Goal: Entertainment & Leisure: Consume media (video, audio)

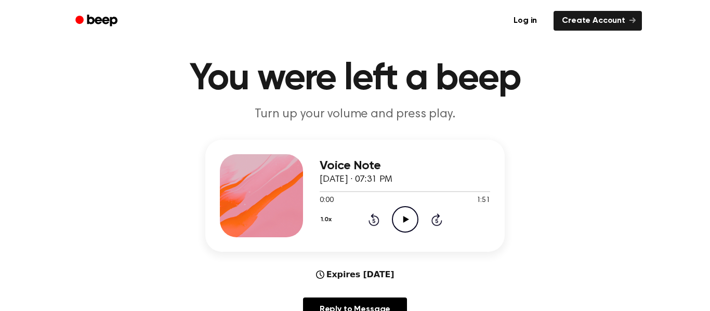
scroll to position [23, 0]
click at [403, 212] on icon "Play Audio" at bounding box center [405, 219] width 26 height 26
click at [413, 209] on icon "Pause Audio" at bounding box center [405, 219] width 26 height 26
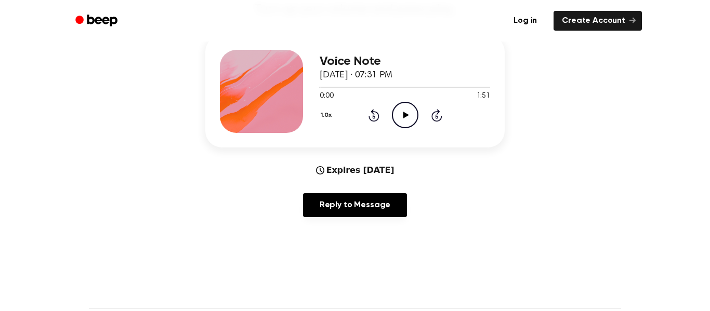
scroll to position [128, 0]
click at [412, 108] on icon "Play Audio" at bounding box center [405, 114] width 26 height 26
click at [366, 112] on div "1.0x Rewind 5 seconds Pause Audio Skip 5 seconds" at bounding box center [404, 114] width 170 height 26
click at [371, 112] on icon at bounding box center [373, 115] width 11 height 12
click at [403, 114] on icon at bounding box center [405, 114] width 5 height 7
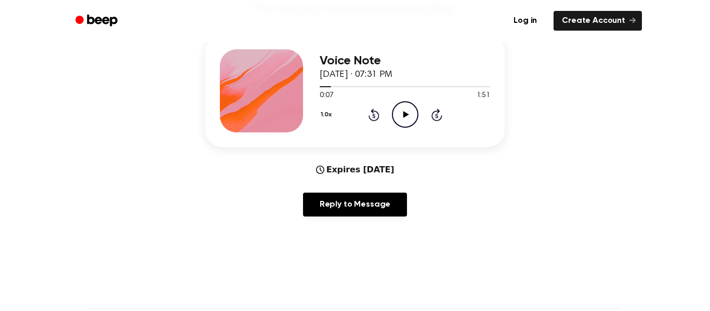
click at [402, 114] on icon "Play Audio" at bounding box center [405, 114] width 26 height 26
click at [398, 112] on icon "Pause Audio" at bounding box center [405, 114] width 26 height 26
click at [398, 112] on icon "Play Audio" at bounding box center [405, 114] width 26 height 26
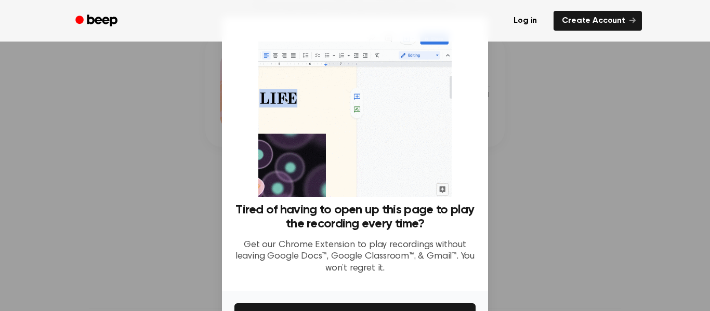
click at [128, 226] on div at bounding box center [355, 155] width 710 height 311
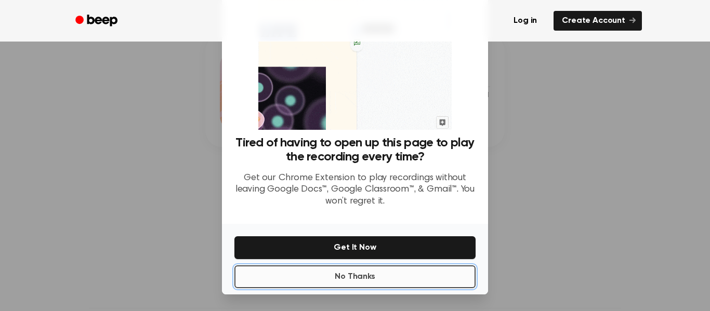
click at [380, 279] on button "No Thanks" at bounding box center [354, 276] width 241 height 23
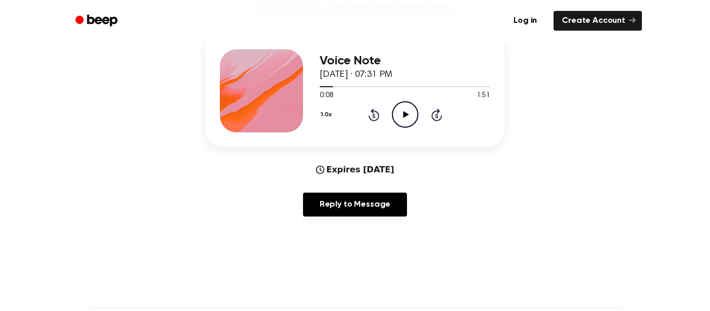
click at [410, 116] on icon "Play Audio" at bounding box center [405, 114] width 26 height 26
click at [403, 116] on icon at bounding box center [405, 114] width 5 height 7
click at [403, 116] on icon "Play Audio" at bounding box center [405, 114] width 26 height 26
click at [403, 116] on icon at bounding box center [405, 114] width 5 height 7
click at [403, 116] on icon "Play Audio" at bounding box center [405, 114] width 26 height 26
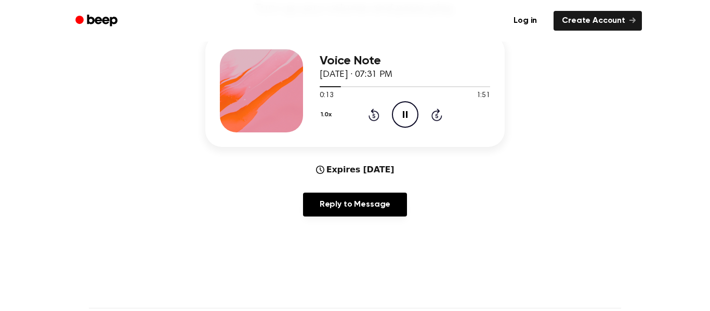
click at [403, 116] on icon at bounding box center [405, 114] width 5 height 7
click at [403, 116] on icon "Play Audio" at bounding box center [405, 114] width 26 height 26
click at [403, 116] on icon at bounding box center [405, 114] width 5 height 7
click at [403, 116] on icon "Play Audio" at bounding box center [405, 114] width 26 height 26
click at [403, 116] on icon at bounding box center [405, 114] width 5 height 7
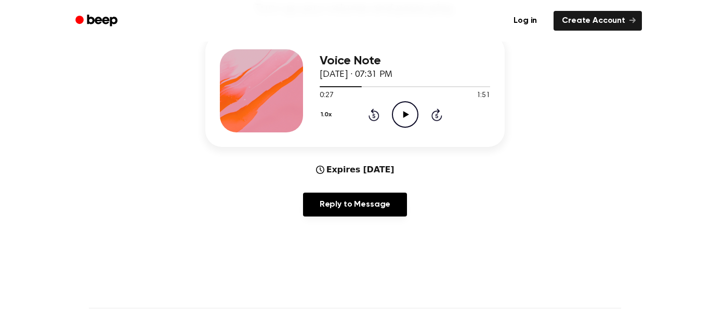
click at [403, 116] on icon "Play Audio" at bounding box center [405, 114] width 26 height 26
click at [371, 112] on icon at bounding box center [373, 115] width 11 height 12
click at [371, 117] on icon "Rewind 5 seconds" at bounding box center [373, 115] width 11 height 14
click at [371, 115] on icon "Rewind 5 seconds" at bounding box center [373, 115] width 11 height 14
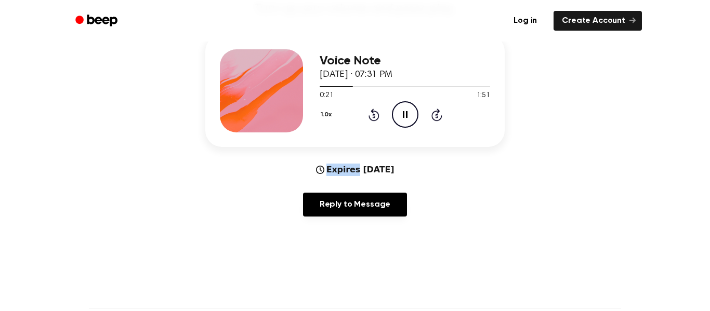
click at [371, 115] on icon "Rewind 5 seconds" at bounding box center [373, 115] width 11 height 14
click at [371, 114] on icon "Rewind 5 seconds" at bounding box center [373, 115] width 11 height 14
click at [402, 116] on icon "Pause Audio" at bounding box center [405, 114] width 26 height 26
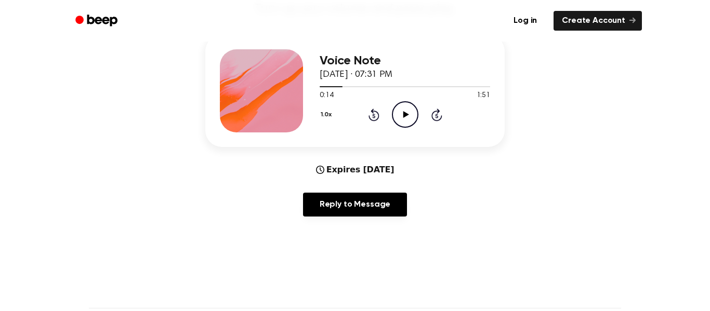
click at [402, 116] on icon "Play Audio" at bounding box center [405, 114] width 26 height 26
click at [402, 116] on icon "Pause Audio" at bounding box center [405, 114] width 26 height 26
click at [401, 121] on icon "Play Audio" at bounding box center [405, 114] width 26 height 26
click at [374, 116] on icon at bounding box center [373, 116] width 3 height 4
click at [400, 114] on icon "Pause Audio" at bounding box center [405, 114] width 26 height 26
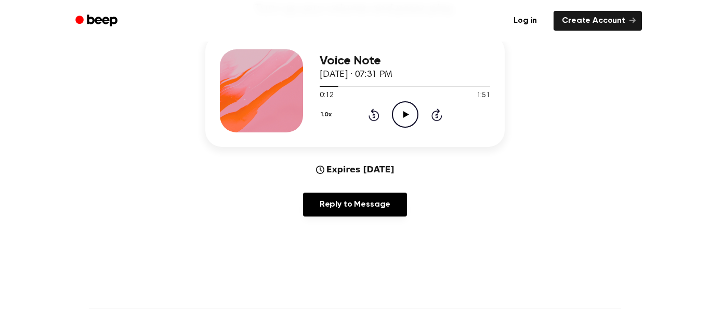
click at [402, 116] on icon "Play Audio" at bounding box center [405, 114] width 26 height 26
click at [402, 116] on icon "Pause Audio" at bounding box center [405, 114] width 26 height 26
click at [371, 115] on icon "Rewind 5 seconds" at bounding box center [373, 115] width 11 height 14
click at [405, 111] on icon "Play Audio" at bounding box center [405, 114] width 26 height 26
click at [405, 111] on icon "Pause Audio" at bounding box center [405, 114] width 26 height 26
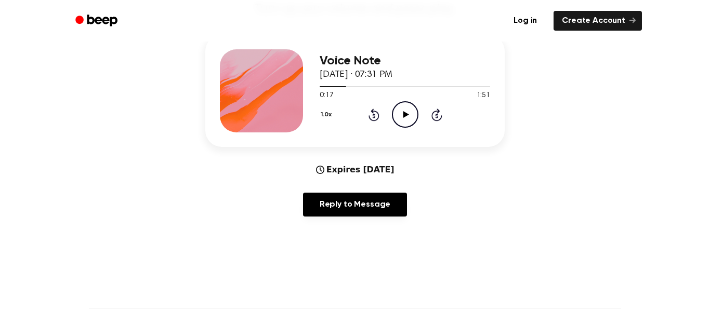
click at [405, 111] on icon "Play Audio" at bounding box center [405, 114] width 26 height 26
click at [405, 111] on icon "Pause Audio" at bounding box center [405, 114] width 26 height 26
click at [405, 111] on icon "Play Audio" at bounding box center [405, 114] width 26 height 26
click at [371, 113] on icon at bounding box center [373, 115] width 11 height 12
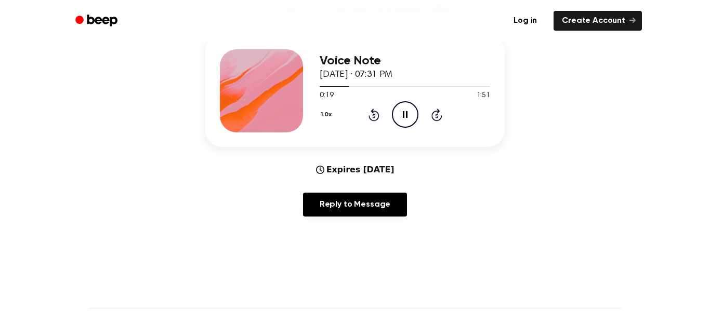
click at [388, 114] on div "1.0x Rewind 5 seconds Pause Audio Skip 5 seconds" at bounding box center [404, 114] width 170 height 26
click at [407, 114] on icon "Pause Audio" at bounding box center [405, 114] width 26 height 26
click at [407, 114] on icon at bounding box center [406, 114] width 6 height 7
click at [407, 114] on icon "Pause Audio" at bounding box center [405, 114] width 26 height 26
click at [407, 114] on icon at bounding box center [406, 114] width 6 height 7
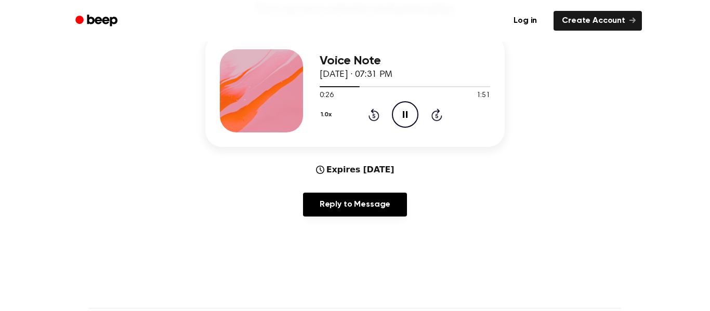
click at [407, 114] on icon "Pause Audio" at bounding box center [405, 114] width 26 height 26
click at [407, 114] on icon at bounding box center [406, 114] width 6 height 7
click at [407, 114] on icon "Pause Audio" at bounding box center [405, 114] width 26 height 26
click at [407, 114] on icon at bounding box center [406, 114] width 6 height 7
click at [407, 114] on icon "Pause Audio" at bounding box center [405, 114] width 26 height 26
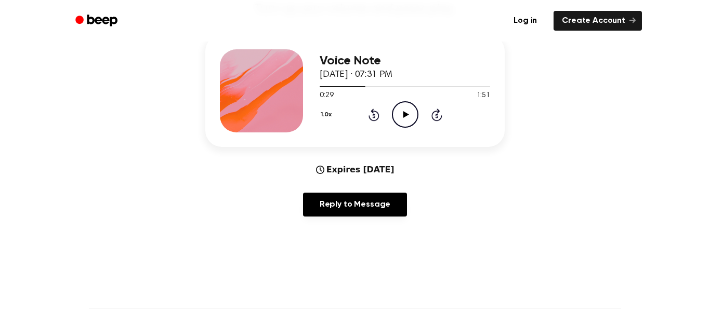
click at [407, 114] on icon at bounding box center [406, 114] width 6 height 7
click at [407, 114] on icon "Pause Audio" at bounding box center [405, 114] width 26 height 26
click at [375, 113] on icon "Rewind 5 seconds" at bounding box center [373, 115] width 11 height 14
click at [404, 114] on icon at bounding box center [406, 114] width 6 height 7
click at [404, 114] on icon "Pause Audio" at bounding box center [405, 114] width 26 height 26
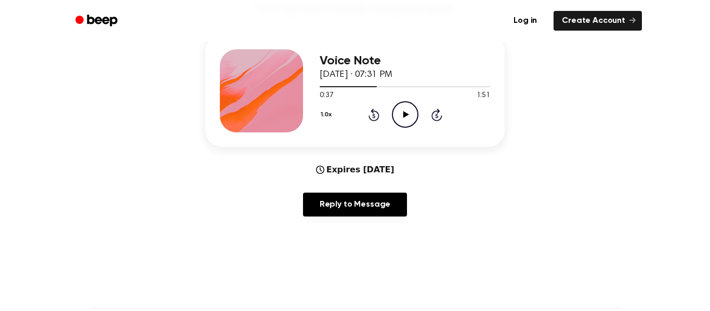
click at [404, 114] on icon at bounding box center [406, 114] width 6 height 7
click at [404, 113] on icon at bounding box center [405, 114] width 5 height 7
click at [404, 113] on icon at bounding box center [406, 114] width 6 height 7
click at [408, 113] on icon "Pause Audio" at bounding box center [405, 114] width 26 height 26
click at [408, 113] on icon "Play Audio" at bounding box center [405, 114] width 26 height 26
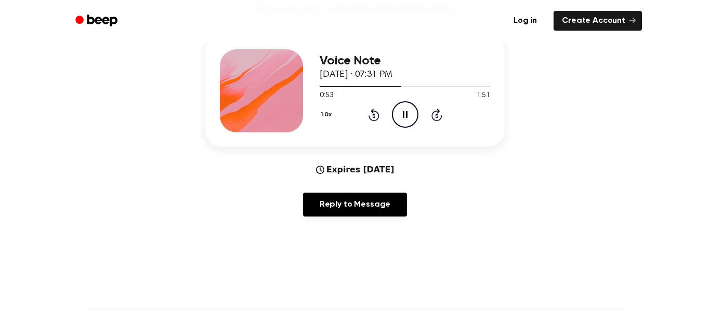
click at [408, 113] on icon "Pause Audio" at bounding box center [405, 114] width 26 height 26
click at [408, 113] on icon "Play Audio" at bounding box center [405, 114] width 26 height 26
click at [408, 113] on icon "Pause Audio" at bounding box center [405, 114] width 26 height 26
click at [407, 113] on icon "Play Audio" at bounding box center [405, 114] width 26 height 26
click at [371, 113] on icon "Rewind 5 seconds" at bounding box center [373, 115] width 11 height 14
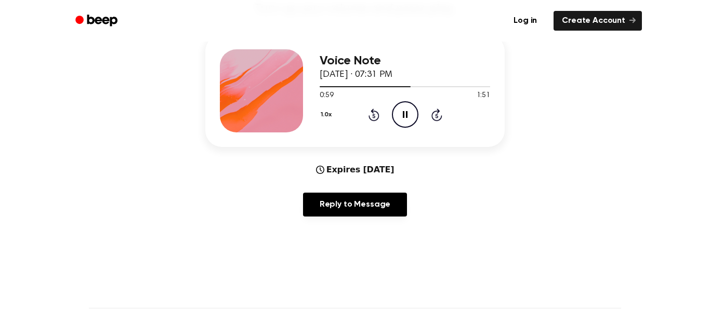
click at [399, 111] on icon "Pause Audio" at bounding box center [405, 114] width 26 height 26
click at [399, 111] on icon "Play Audio" at bounding box center [405, 114] width 26 height 26
click at [373, 113] on icon at bounding box center [373, 115] width 11 height 12
click at [411, 113] on icon "Pause Audio" at bounding box center [405, 114] width 26 height 26
click at [411, 113] on icon "Play Audio" at bounding box center [405, 114] width 26 height 26
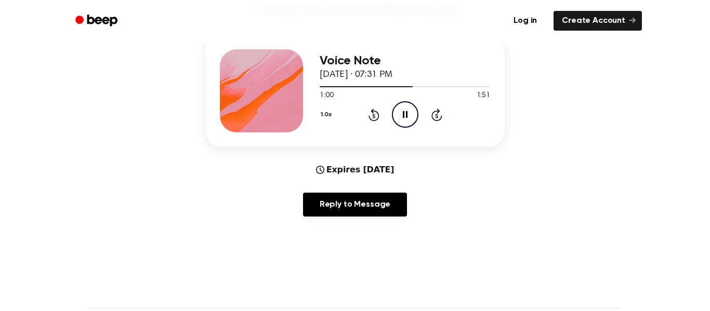
click at [372, 111] on icon at bounding box center [373, 115] width 11 height 12
click at [400, 108] on icon "Pause Audio" at bounding box center [405, 114] width 26 height 26
click at [373, 114] on icon "Rewind 5 seconds" at bounding box center [373, 115] width 11 height 14
click at [405, 116] on icon at bounding box center [406, 114] width 6 height 7
click at [405, 116] on icon "Pause Audio" at bounding box center [405, 114] width 26 height 26
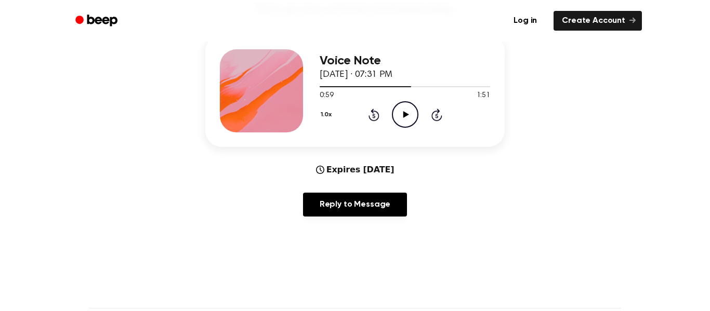
click at [374, 112] on icon at bounding box center [373, 115] width 11 height 12
click at [396, 114] on icon "Play Audio" at bounding box center [405, 114] width 26 height 26
click at [396, 114] on icon "Pause Audio" at bounding box center [405, 114] width 26 height 26
click at [396, 114] on icon "Play Audio" at bounding box center [405, 114] width 26 height 26
click at [396, 114] on icon "Pause Audio" at bounding box center [405, 114] width 26 height 26
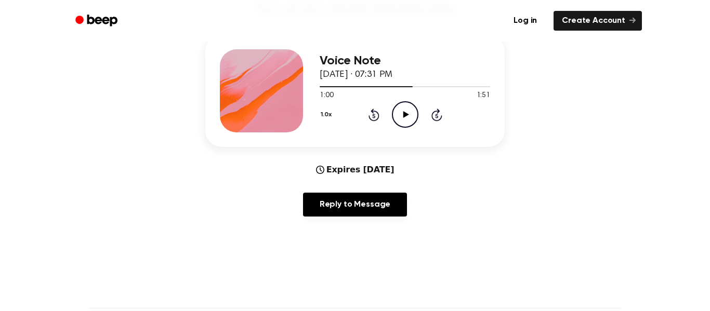
click at [396, 114] on icon "Play Audio" at bounding box center [405, 114] width 26 height 26
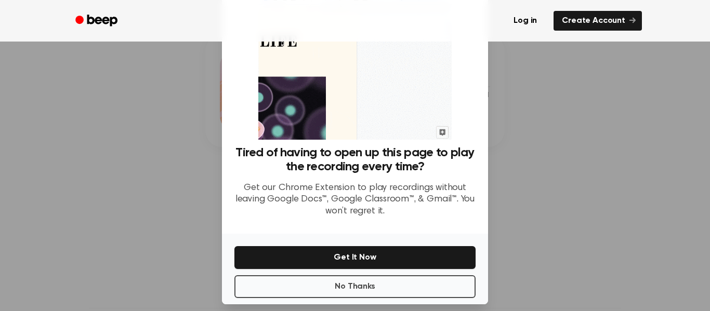
scroll to position [54, 0]
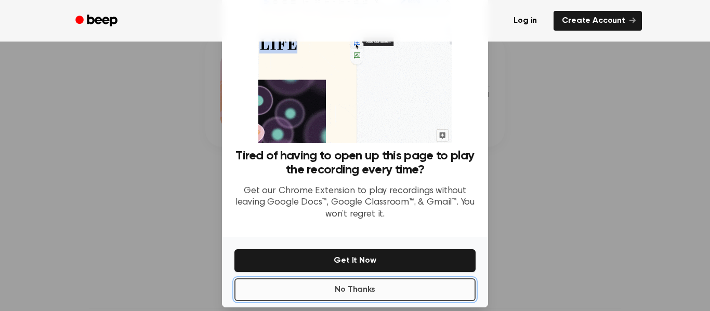
click at [447, 300] on button "No Thanks" at bounding box center [354, 289] width 241 height 23
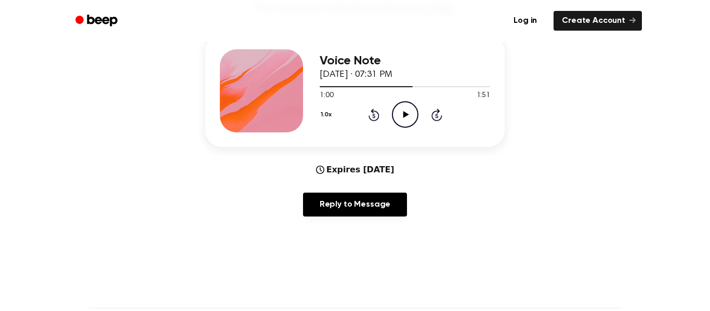
click at [410, 112] on icon "Play Audio" at bounding box center [405, 114] width 26 height 26
click at [406, 112] on icon at bounding box center [405, 114] width 5 height 7
click at [406, 112] on icon "Play Audio" at bounding box center [405, 114] width 26 height 26
click at [403, 112] on icon at bounding box center [405, 114] width 5 height 7
click at [403, 112] on icon at bounding box center [406, 114] width 6 height 7
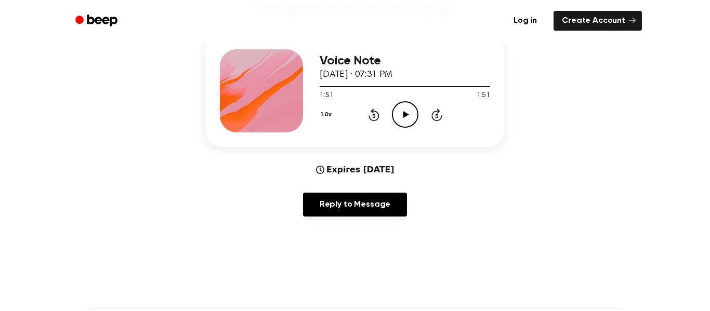
click at [372, 116] on icon at bounding box center [373, 116] width 3 height 4
click at [398, 111] on icon "Play Audio" at bounding box center [405, 114] width 26 height 26
click at [370, 113] on icon "Rewind 5 seconds" at bounding box center [373, 115] width 11 height 14
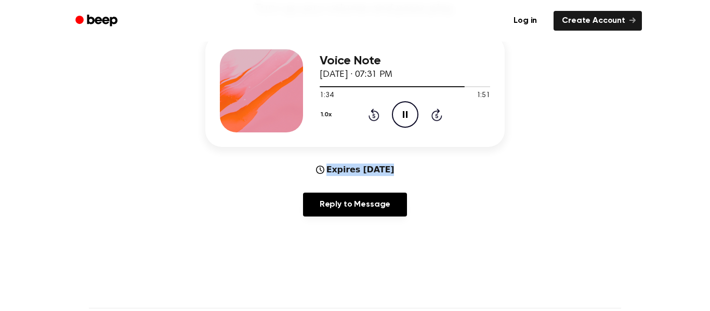
click at [370, 113] on icon "Rewind 5 seconds" at bounding box center [373, 115] width 11 height 14
click at [368, 115] on icon at bounding box center [373, 115] width 11 height 12
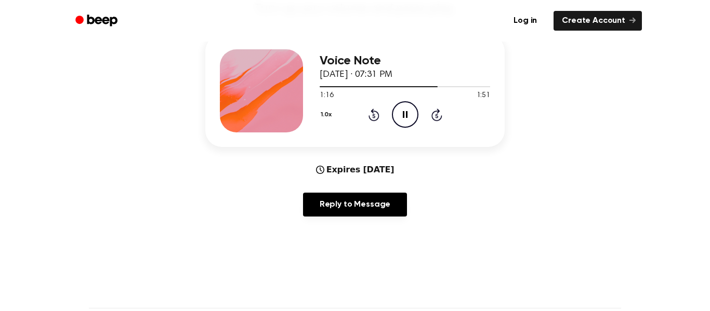
click at [369, 115] on icon at bounding box center [373, 115] width 11 height 12
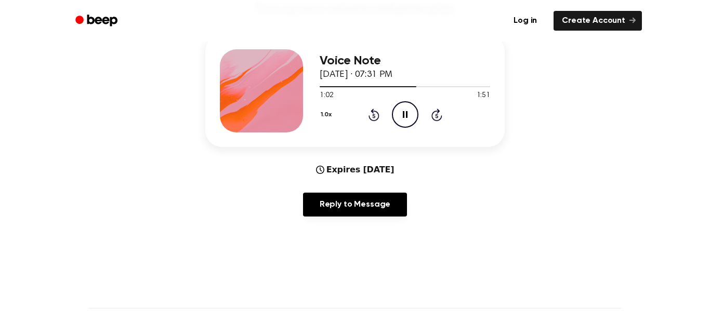
click at [401, 114] on icon "Pause Audio" at bounding box center [405, 114] width 26 height 26
click at [401, 114] on icon "Play Audio" at bounding box center [405, 114] width 26 height 26
click at [401, 114] on icon "Pause Audio" at bounding box center [405, 114] width 26 height 26
click at [401, 114] on icon "Play Audio" at bounding box center [405, 114] width 26 height 26
click at [372, 115] on icon "Rewind 5 seconds" at bounding box center [373, 115] width 11 height 14
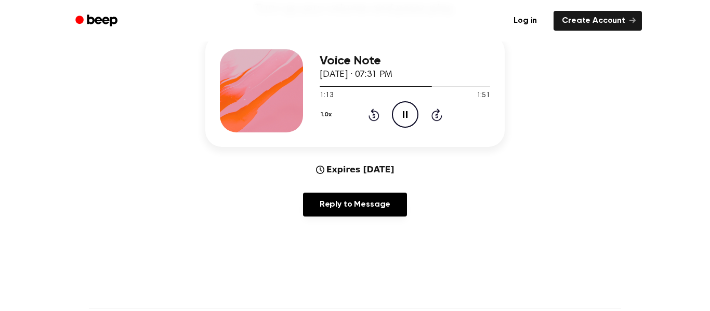
click at [373, 115] on icon "Rewind 5 seconds" at bounding box center [373, 115] width 11 height 14
click at [372, 115] on icon at bounding box center [373, 116] width 3 height 4
click at [400, 113] on icon "Pause Audio" at bounding box center [405, 114] width 26 height 26
click at [400, 113] on icon "Play Audio" at bounding box center [405, 114] width 26 height 26
click at [400, 113] on icon "Pause Audio" at bounding box center [405, 114] width 26 height 26
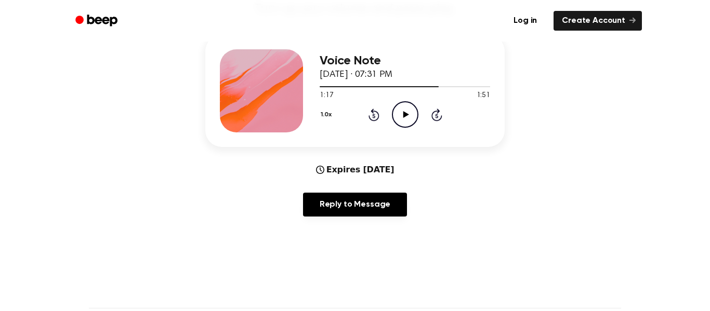
click at [400, 113] on icon "Play Audio" at bounding box center [405, 114] width 26 height 26
click at [400, 113] on icon "Pause Audio" at bounding box center [405, 114] width 26 height 26
click at [400, 113] on icon "Play Audio" at bounding box center [405, 114] width 26 height 26
click at [402, 126] on circle at bounding box center [404, 114] width 25 height 25
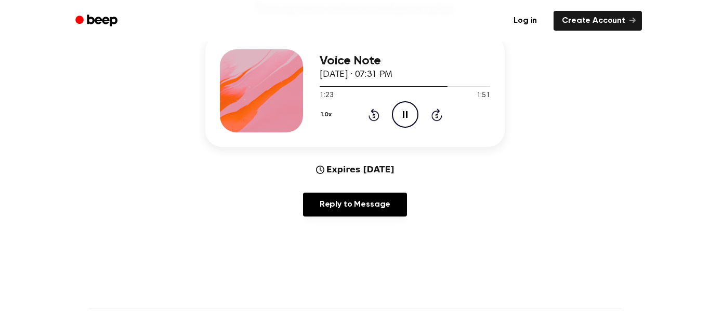
click at [376, 114] on icon "Rewind 5 seconds" at bounding box center [373, 115] width 11 height 14
click at [371, 111] on icon at bounding box center [373, 115] width 11 height 12
click at [395, 115] on icon "Pause Audio" at bounding box center [405, 114] width 26 height 26
click at [395, 115] on icon "Play Audio" at bounding box center [405, 114] width 26 height 26
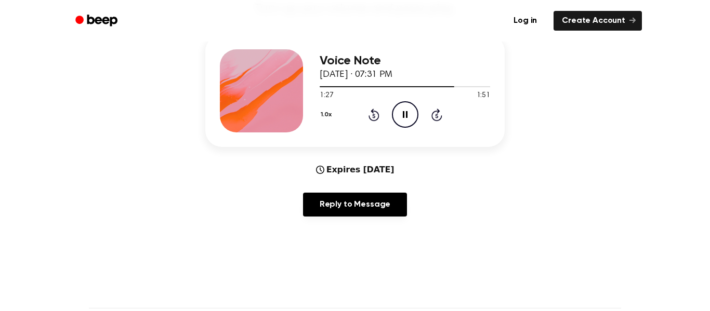
click at [374, 117] on icon at bounding box center [373, 116] width 3 height 4
click at [399, 111] on icon "Pause Audio" at bounding box center [405, 114] width 26 height 26
click at [370, 113] on icon "Rewind 5 seconds" at bounding box center [373, 115] width 11 height 14
click at [402, 115] on icon "Play Audio" at bounding box center [405, 114] width 26 height 26
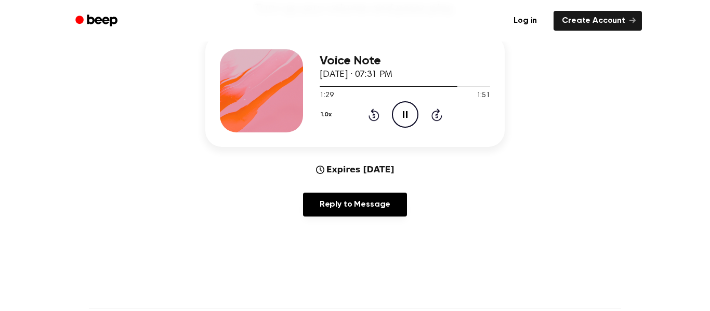
click at [379, 114] on div "1.0x Rewind 5 seconds Pause Audio Skip 5 seconds" at bounding box center [404, 114] width 170 height 26
click at [376, 114] on icon "Rewind 5 seconds" at bounding box center [373, 115] width 11 height 14
click at [371, 111] on icon at bounding box center [373, 115] width 11 height 12
click at [370, 112] on icon "Rewind 5 seconds" at bounding box center [373, 115] width 11 height 14
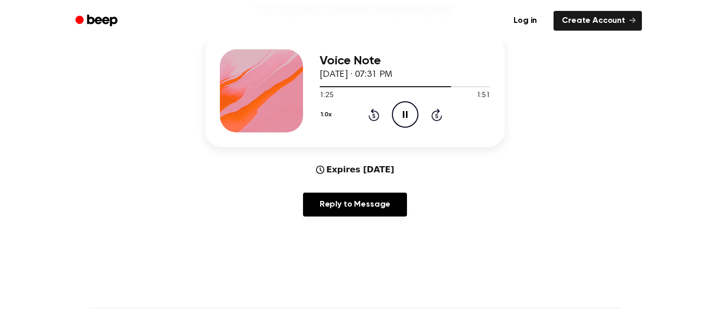
click at [370, 112] on icon "Rewind 5 seconds" at bounding box center [373, 115] width 11 height 14
click at [399, 112] on icon "Pause Audio" at bounding box center [405, 114] width 26 height 26
click at [329, 112] on button "1.0x" at bounding box center [327, 115] width 16 height 18
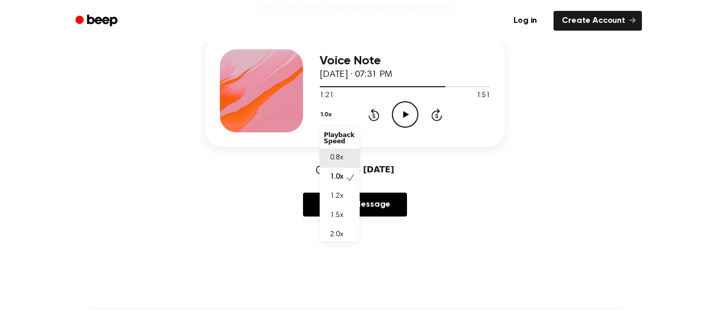
click at [345, 153] on div "0.8x" at bounding box center [339, 158] width 40 height 19
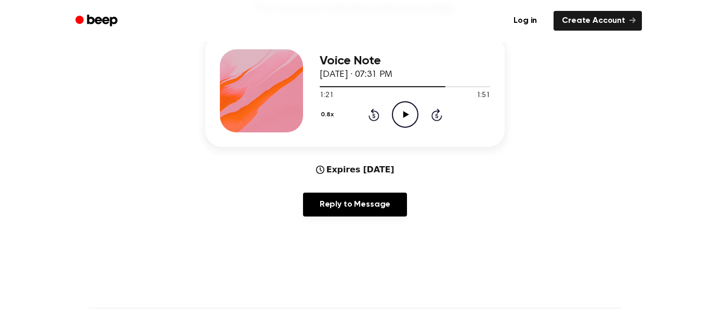
click at [373, 110] on icon "Rewind 5 seconds" at bounding box center [373, 115] width 11 height 14
click at [411, 111] on icon "Play Audio" at bounding box center [405, 114] width 26 height 26
click at [374, 111] on icon at bounding box center [373, 115] width 11 height 12
click at [400, 115] on icon "Pause Audio" at bounding box center [405, 114] width 26 height 26
click at [326, 115] on button "0.8x" at bounding box center [328, 115] width 18 height 18
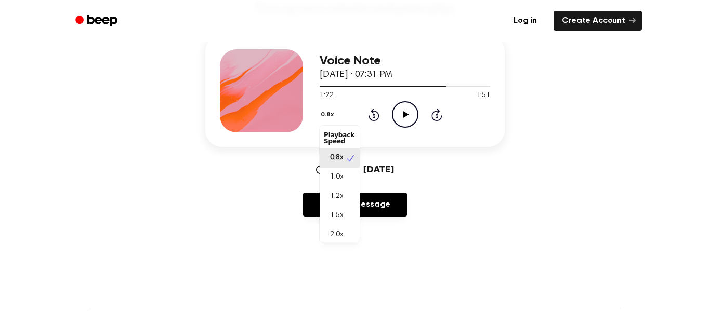
click at [349, 176] on div "1.0x" at bounding box center [339, 177] width 40 height 19
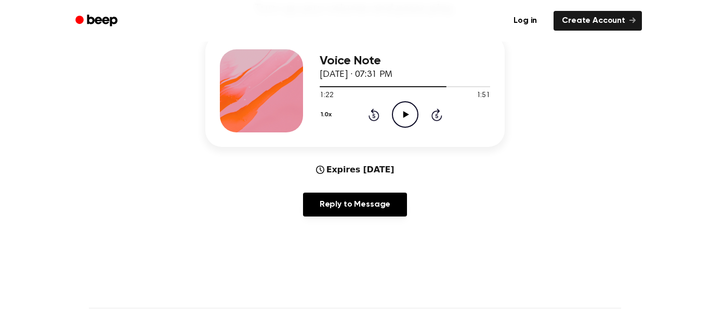
click at [327, 116] on button "1.0x" at bounding box center [327, 115] width 16 height 18
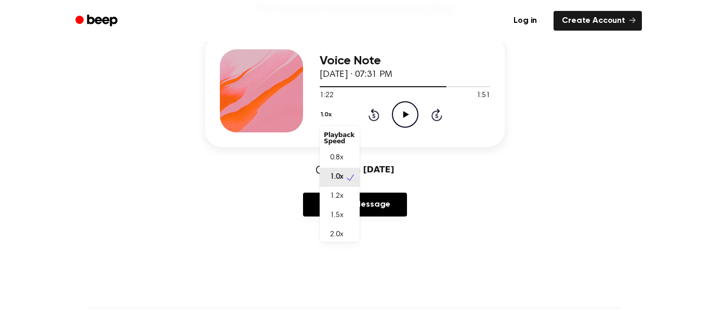
click at [342, 231] on span "2.0x" at bounding box center [336, 235] width 13 height 11
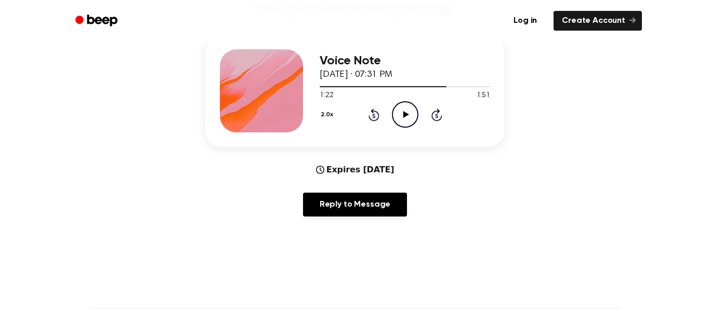
click at [371, 111] on icon at bounding box center [373, 115] width 11 height 12
click at [395, 120] on icon "Play Audio" at bounding box center [405, 114] width 26 height 26
click at [404, 118] on icon "Pause Audio" at bounding box center [405, 114] width 26 height 26
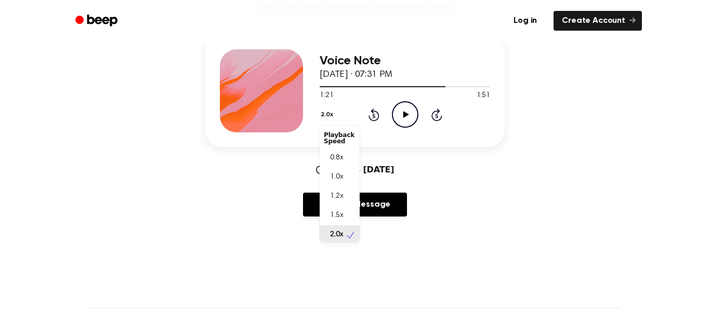
click at [324, 113] on button "2.0x" at bounding box center [327, 115] width 17 height 18
click at [340, 168] on div "1.0x" at bounding box center [339, 174] width 40 height 19
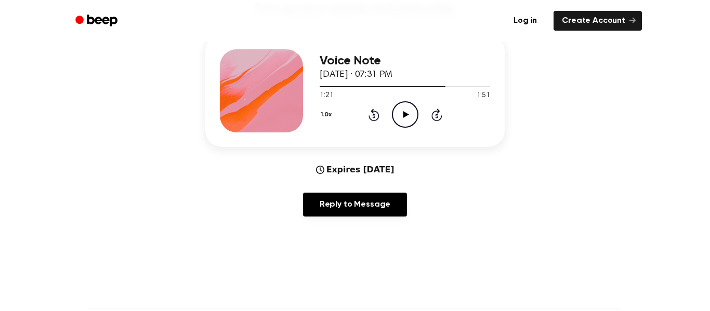
click at [375, 111] on icon at bounding box center [373, 115] width 11 height 12
click at [395, 114] on icon "Play Audio" at bounding box center [405, 114] width 26 height 26
click at [395, 114] on icon "Pause Audio" at bounding box center [405, 114] width 26 height 26
click at [395, 114] on icon "Play Audio" at bounding box center [405, 114] width 26 height 26
click at [395, 114] on icon "Pause Audio" at bounding box center [405, 114] width 26 height 26
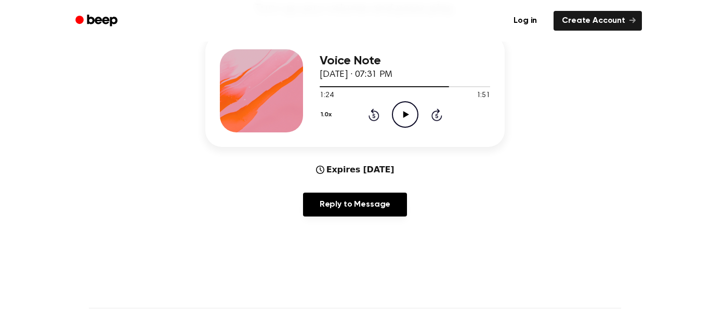
click at [395, 114] on icon "Play Audio" at bounding box center [405, 114] width 26 height 26
click at [370, 115] on icon "Rewind 5 seconds" at bounding box center [373, 115] width 11 height 14
click at [372, 116] on icon at bounding box center [373, 116] width 3 height 4
click at [399, 118] on icon "Pause Audio" at bounding box center [405, 114] width 26 height 26
click at [399, 118] on icon "Play Audio" at bounding box center [405, 114] width 26 height 26
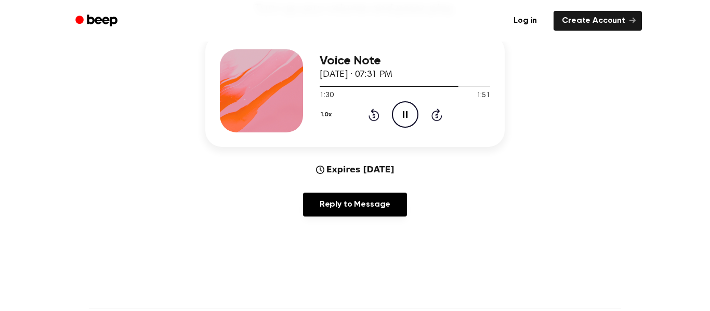
click at [399, 118] on icon "Pause Audio" at bounding box center [405, 114] width 26 height 26
click at [399, 118] on icon "Play Audio" at bounding box center [405, 114] width 26 height 26
click at [374, 116] on icon at bounding box center [373, 116] width 3 height 4
click at [408, 116] on icon "Pause Audio" at bounding box center [405, 114] width 26 height 26
click at [408, 116] on icon "Play Audio" at bounding box center [405, 114] width 26 height 26
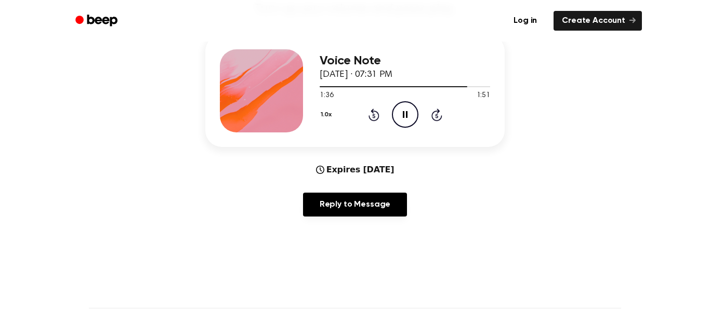
click at [408, 116] on icon "Pause Audio" at bounding box center [405, 114] width 26 height 26
click at [408, 116] on icon "Play Audio" at bounding box center [405, 114] width 26 height 26
click at [439, 116] on icon "Skip 5 seconds" at bounding box center [436, 115] width 11 height 14
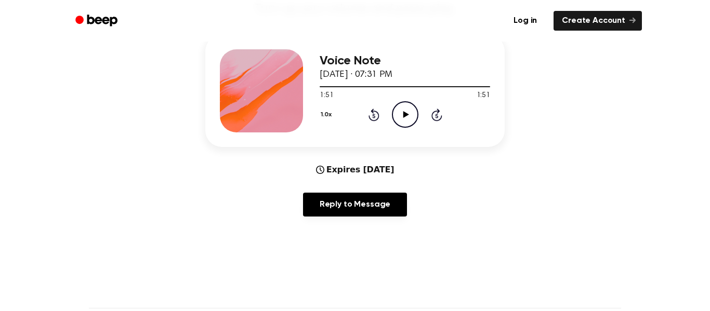
click at [377, 115] on icon "Rewind 5 seconds" at bounding box center [373, 115] width 11 height 14
click at [401, 119] on icon "Play Audio" at bounding box center [405, 114] width 26 height 26
